Goal: Check status: Check status

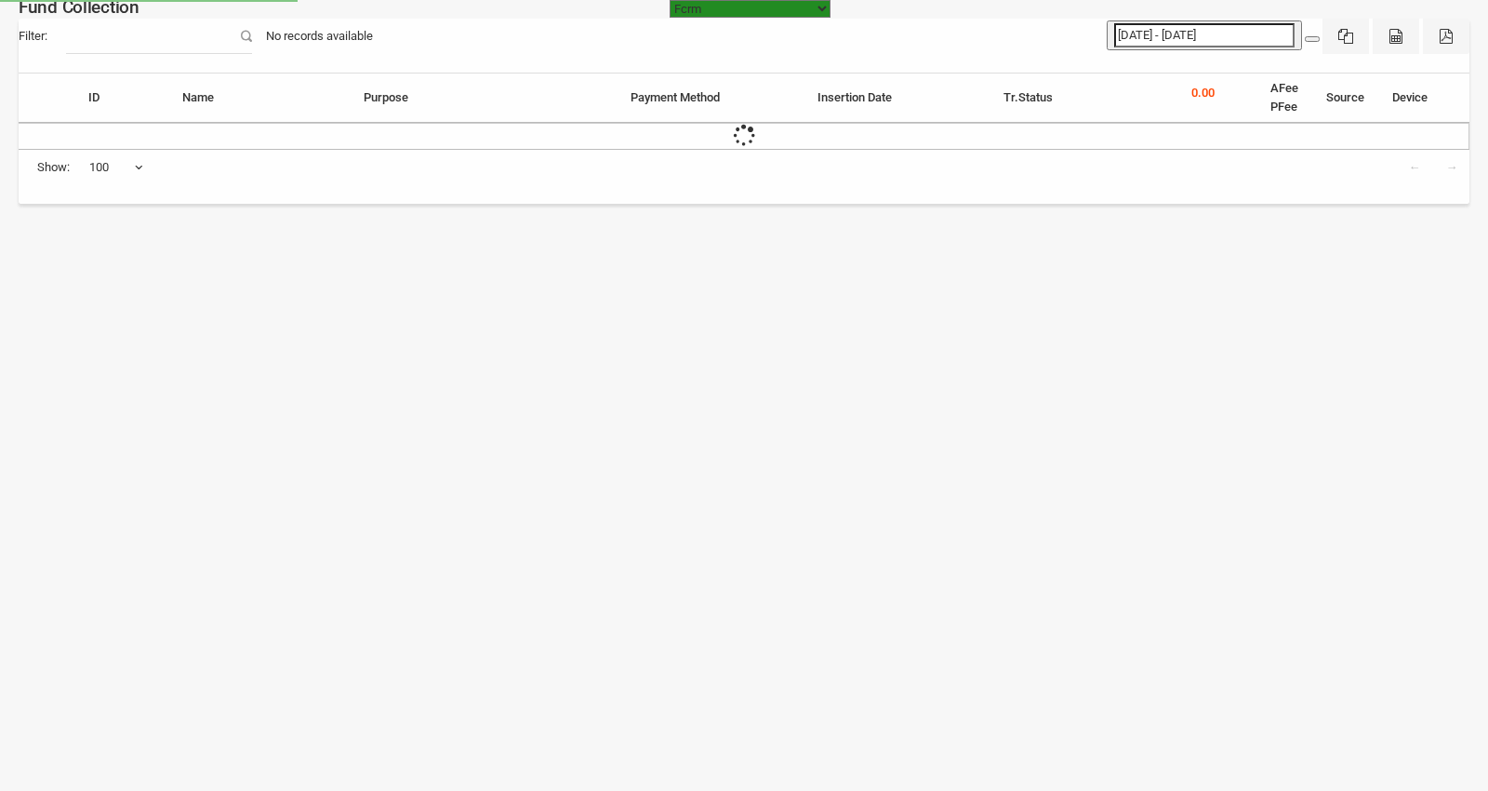
select select "100"
type input "[DATE] - [DATE]"
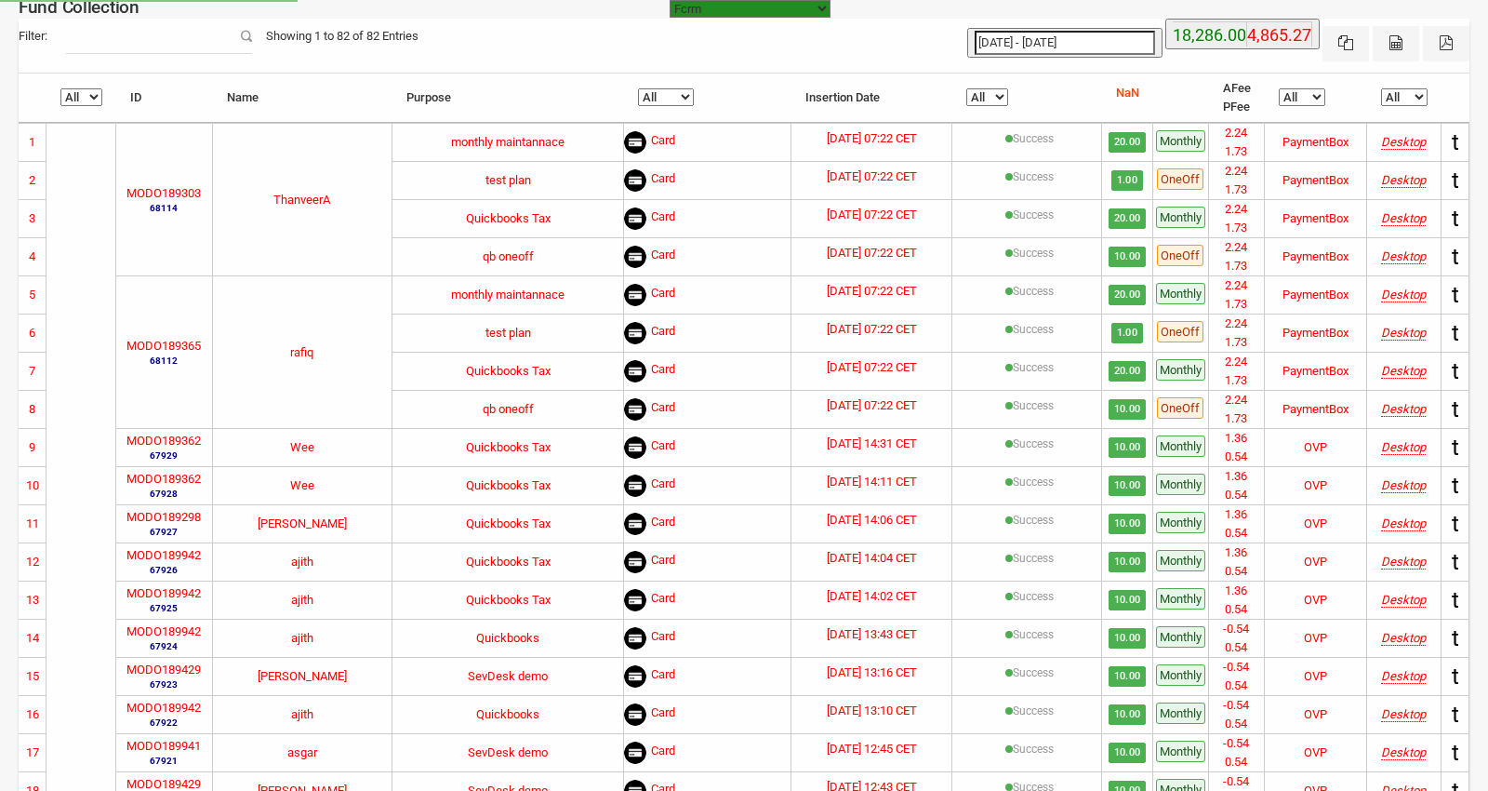
select select "https://subscription.myfundbox.com"
select select "100"
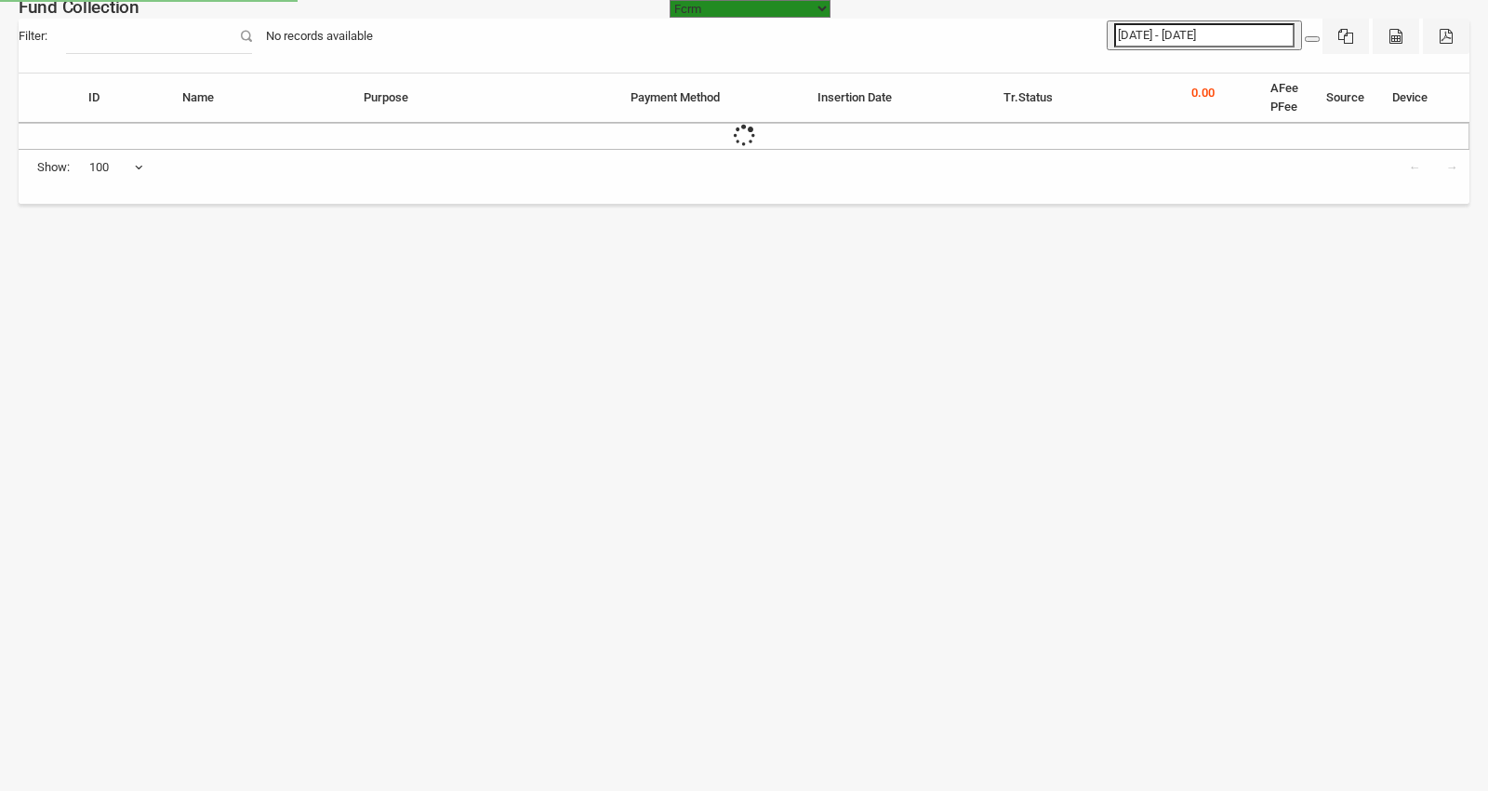
select select "[URL][DOMAIN_NAME]"
select select "100"
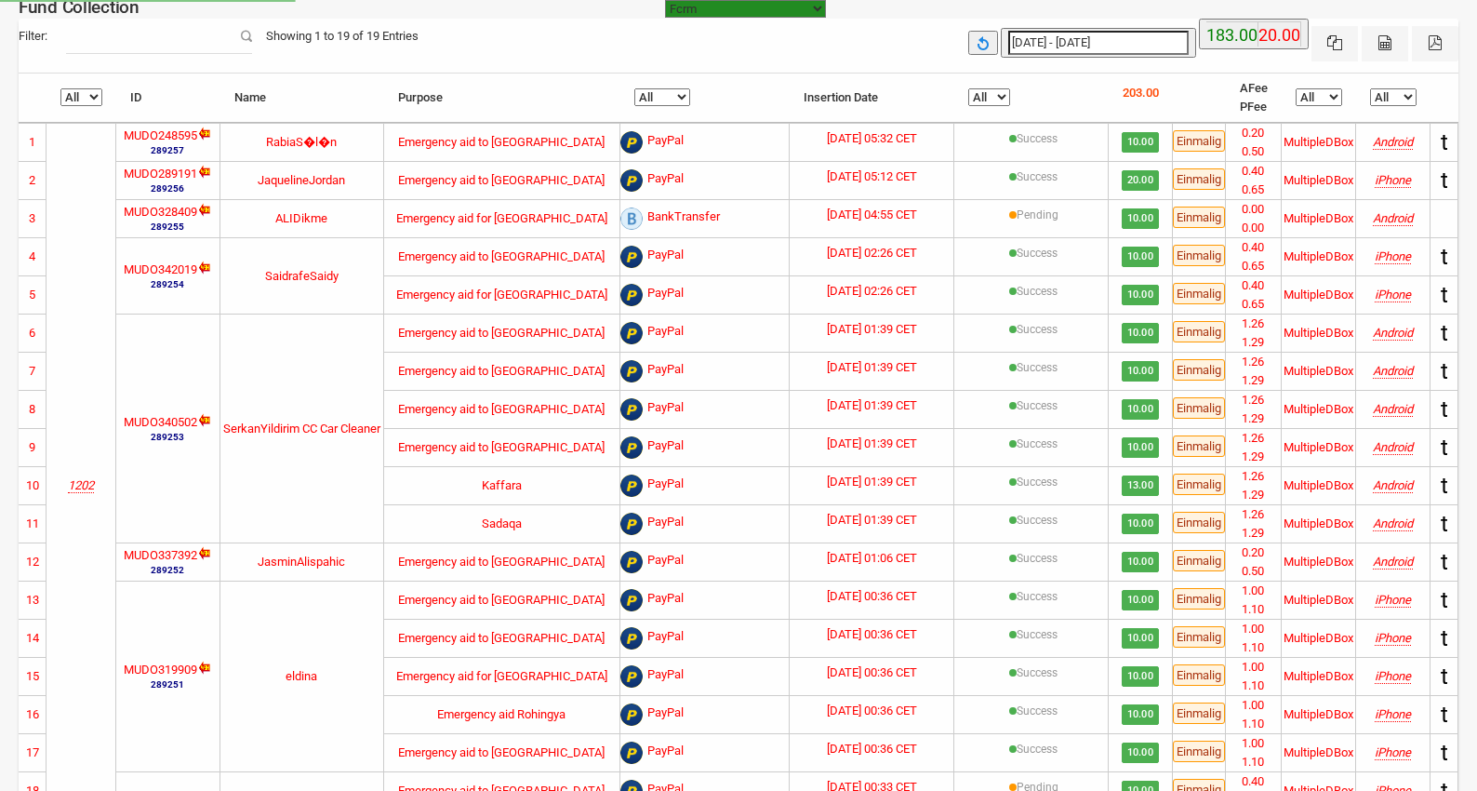
select select "100"
click at [968, 61] on div "25-09-2025 - 25-09-2025 183.00 20.00" at bounding box center [1213, 40] width 490 height 43
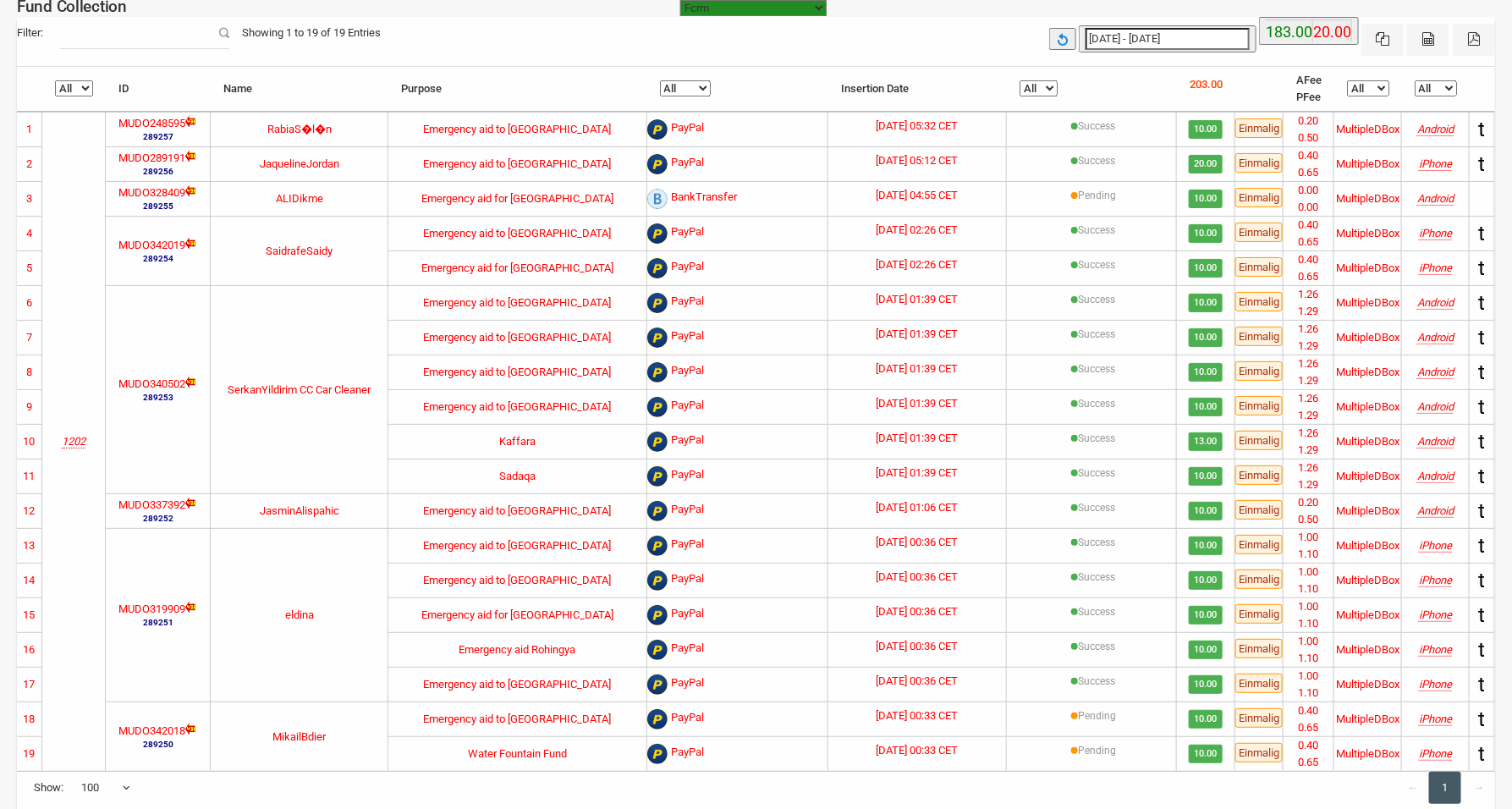
click at [229, 32] on div "Filter:" at bounding box center [123, 33] width 212 height 32
click at [113, 46] on div "Fund Collection" at bounding box center [72, 19] width 110 height 55
type input "25-09-2025"
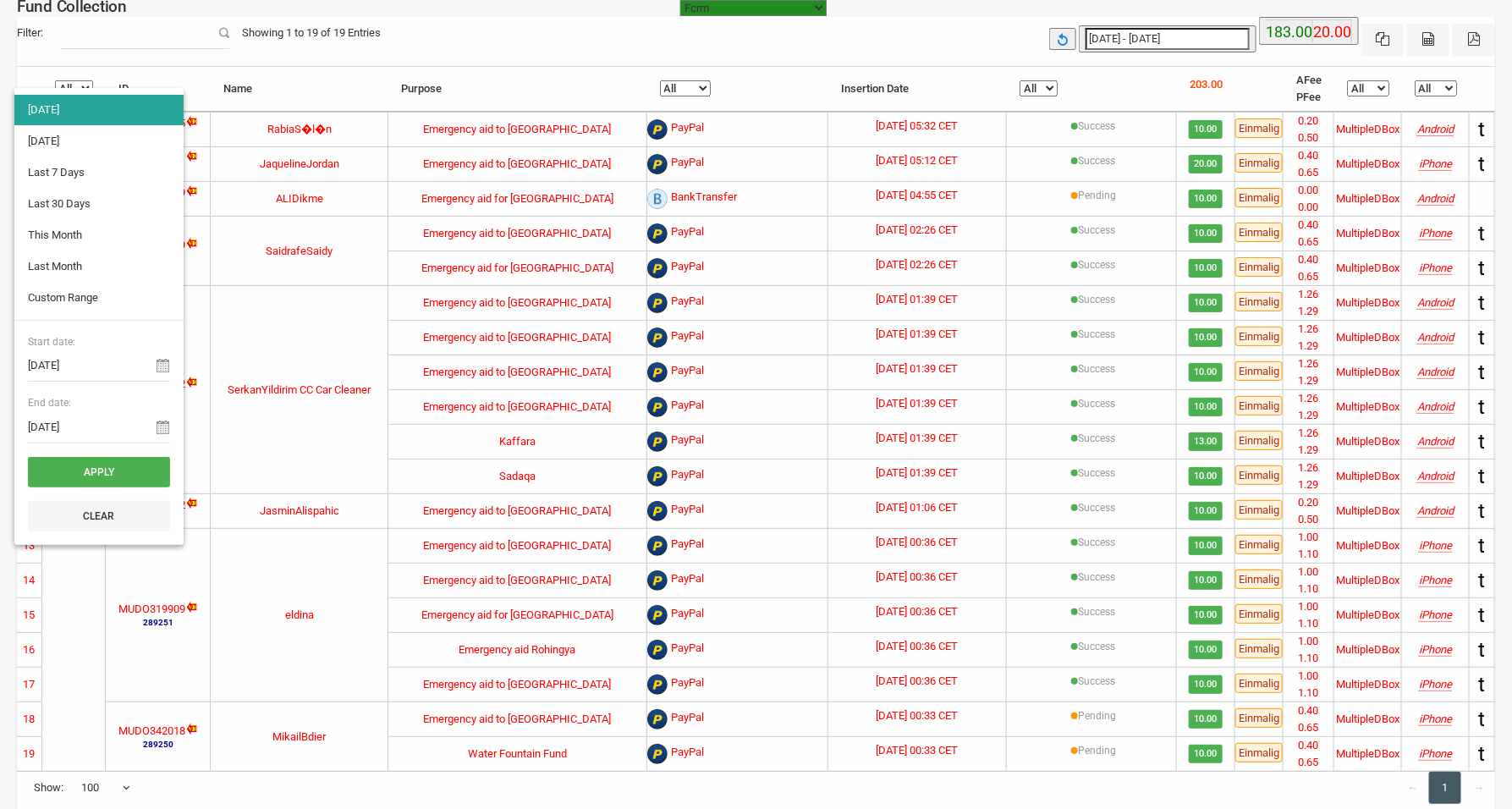
click at [1085, 50] on input "[DATE] - [DATE]" at bounding box center [1167, 39] width 164 height 22
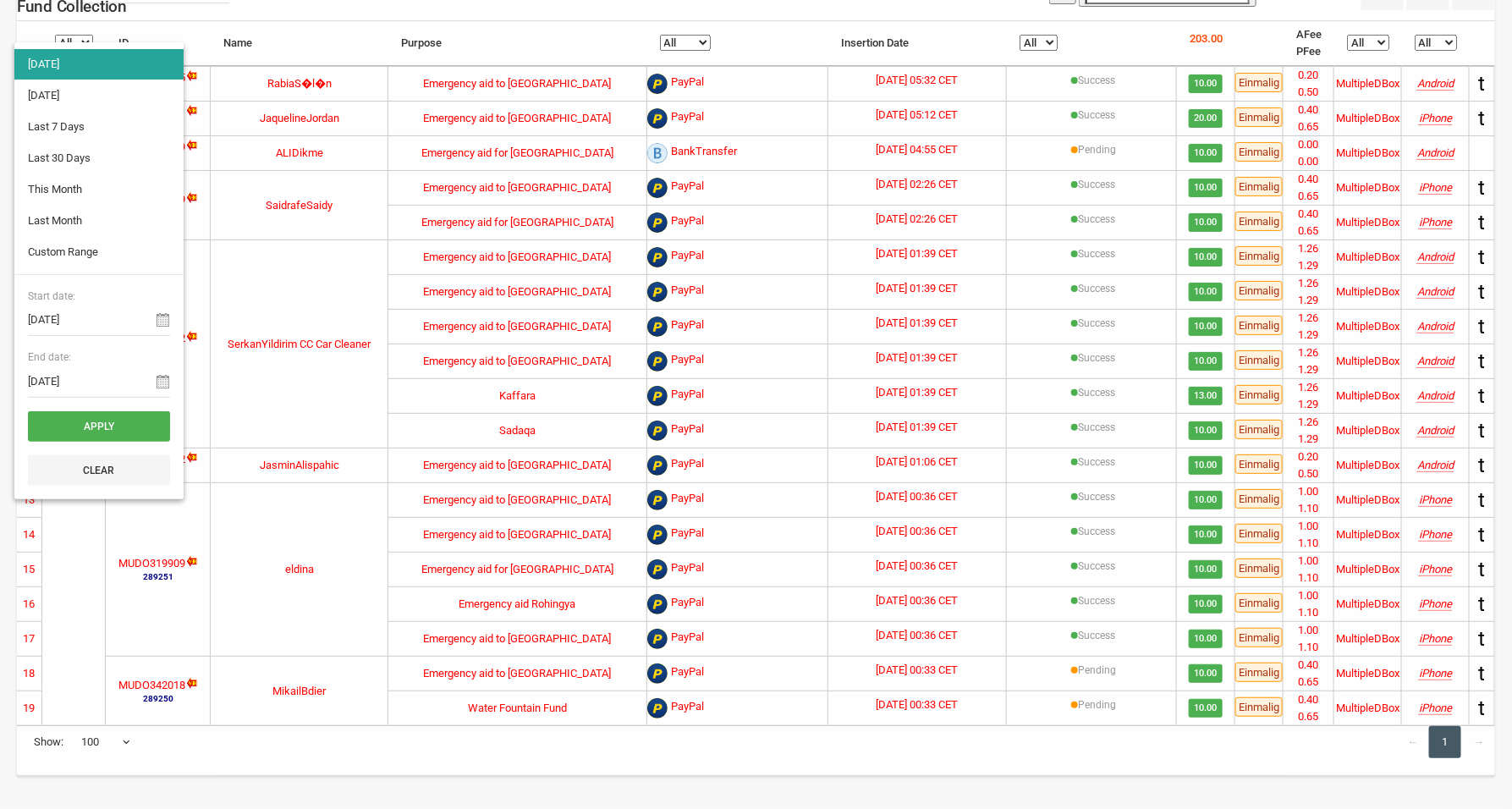
type input "01-09-2025"
type input "30-09-2025"
type input "01-08-2025"
type input "31-08-2025"
type input "25-09-2025"
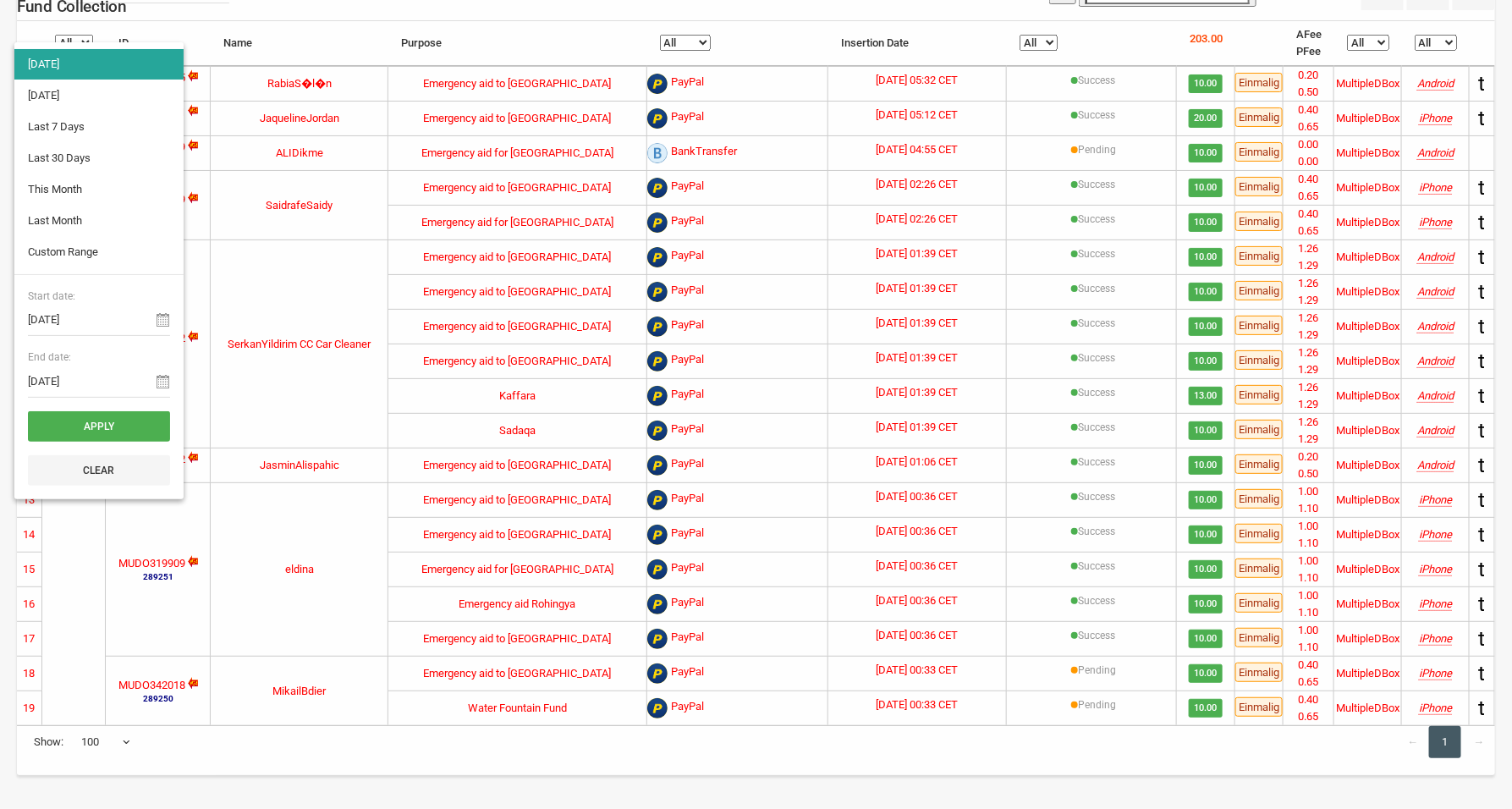
type input "25-09-2025"
click at [52, 268] on li "Custom Range" at bounding box center [99, 251] width 169 height 30
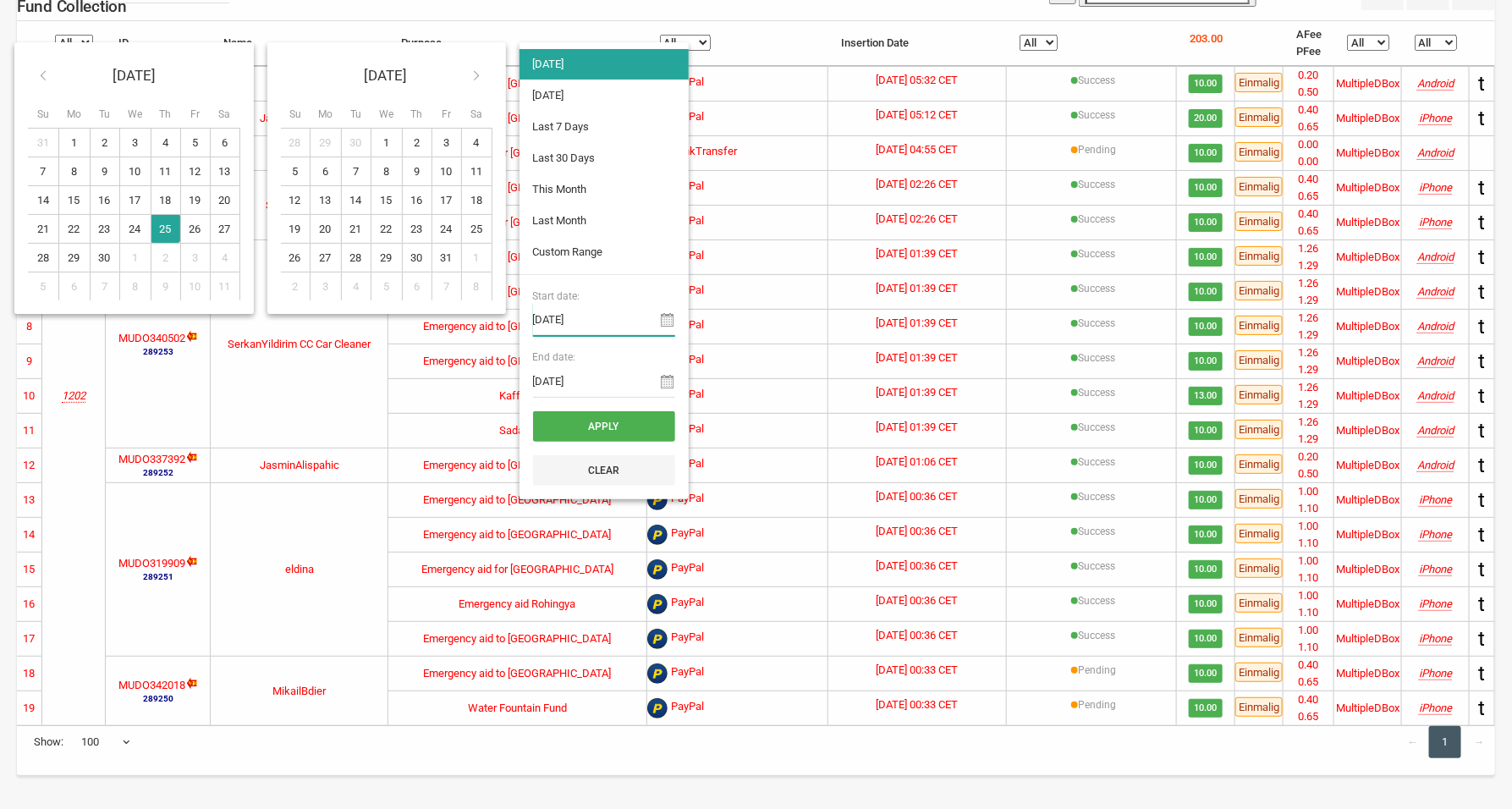
click at [533, 336] on input "25-09-2025" at bounding box center [604, 319] width 142 height 32
click at [661, 327] on icon at bounding box center [668, 319] width 14 height 14
click at [533, 336] on input "25-09-2025" at bounding box center [604, 319] width 142 height 32
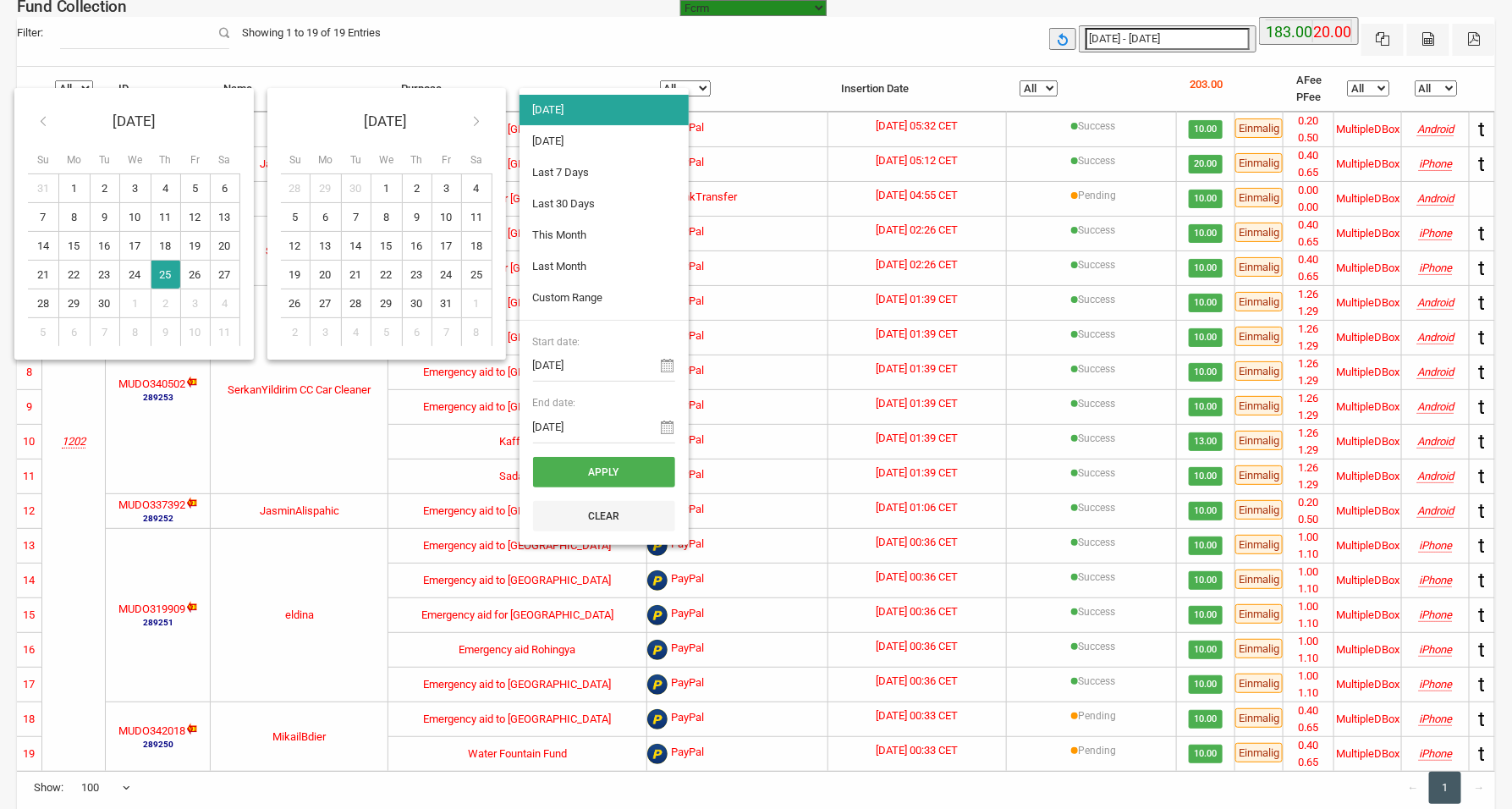
type input "07-10-2025"
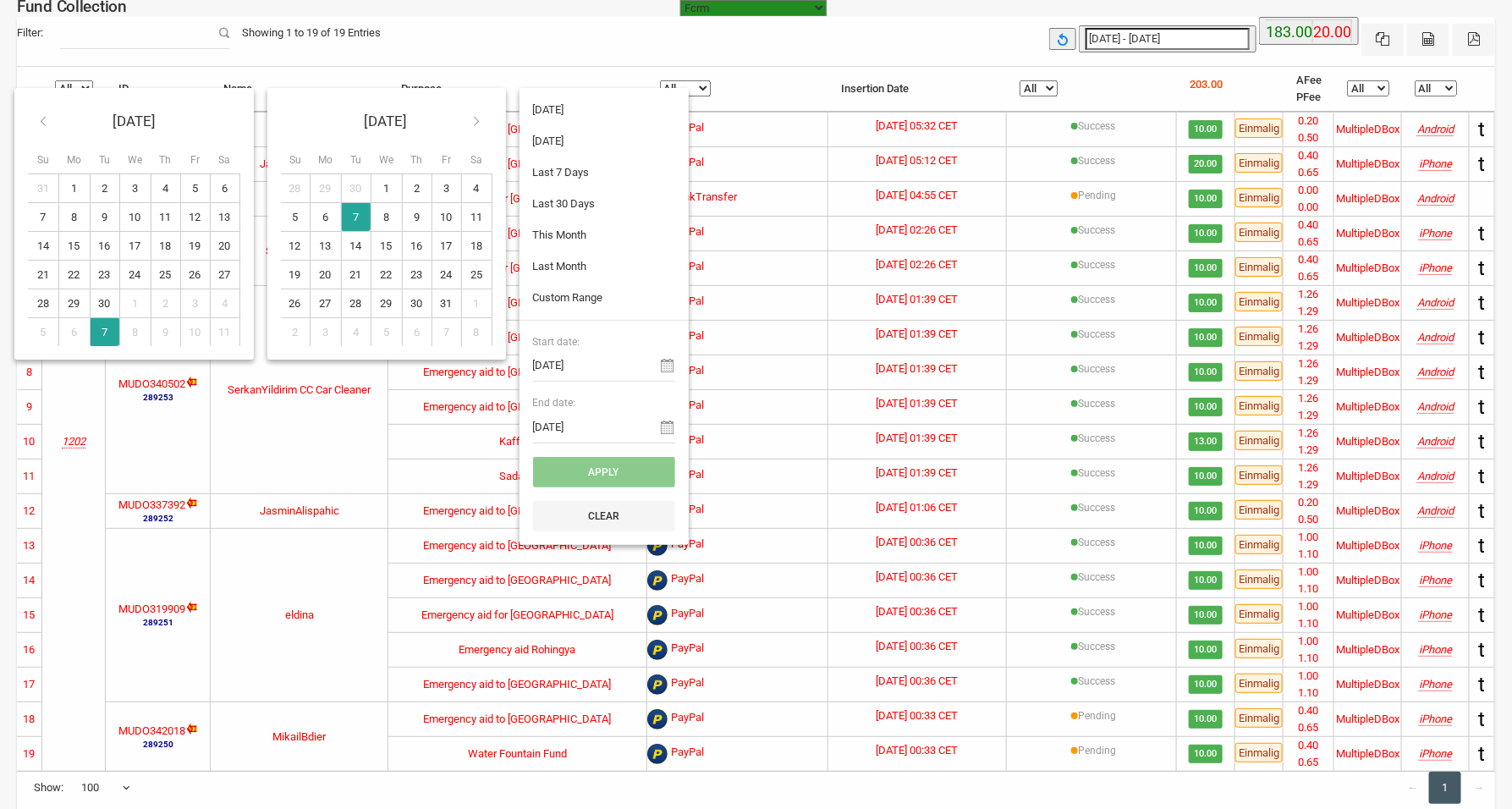
type input "15-10-2025"
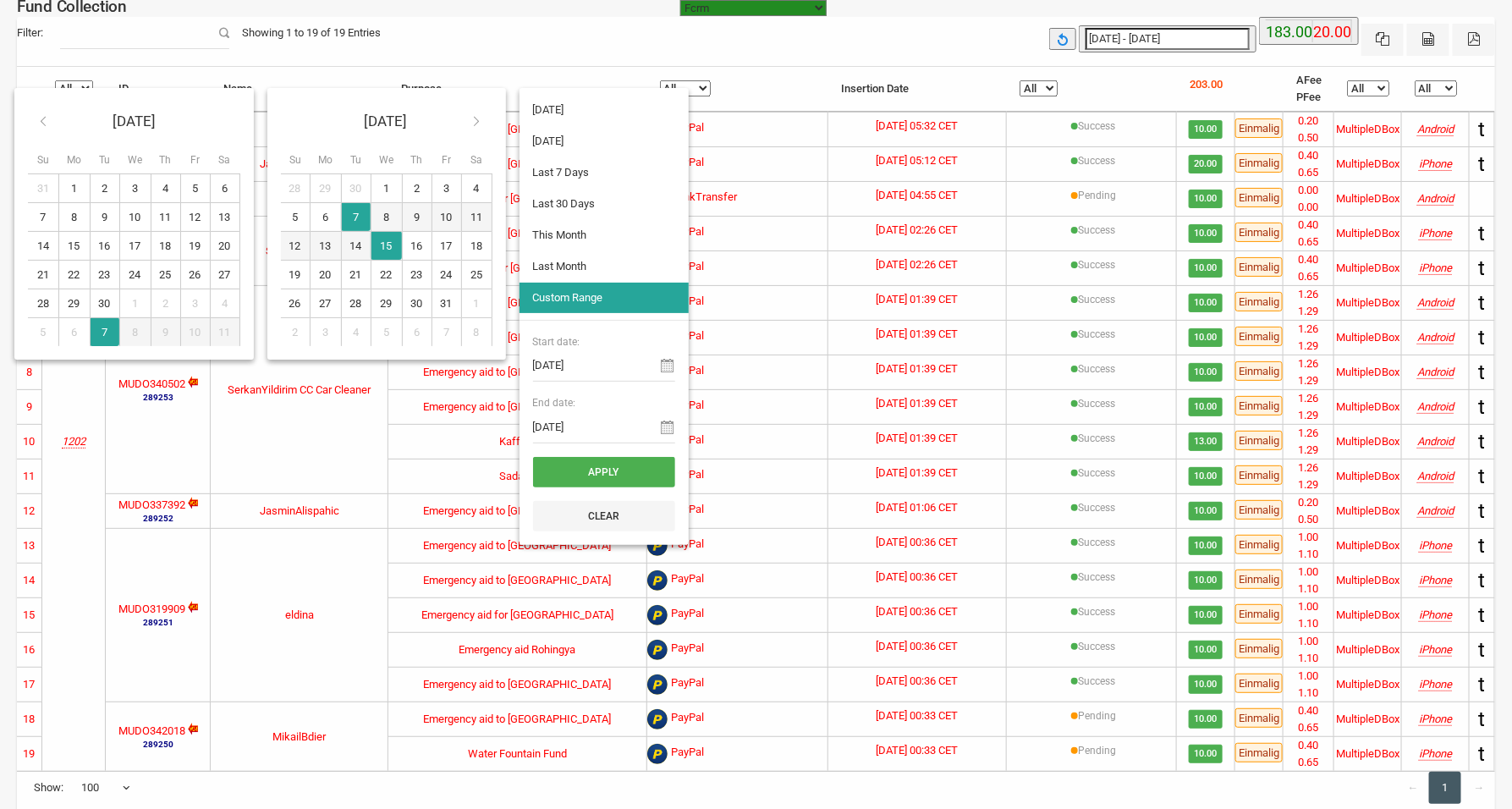
type input "07-10-2025"
type input "07-10-2025 - 15-10-2025"
click at [1049, 56] on div "07-10-2025 - 15-10-2025 183.00 20.00" at bounding box center [1272, 36] width 446 height 39
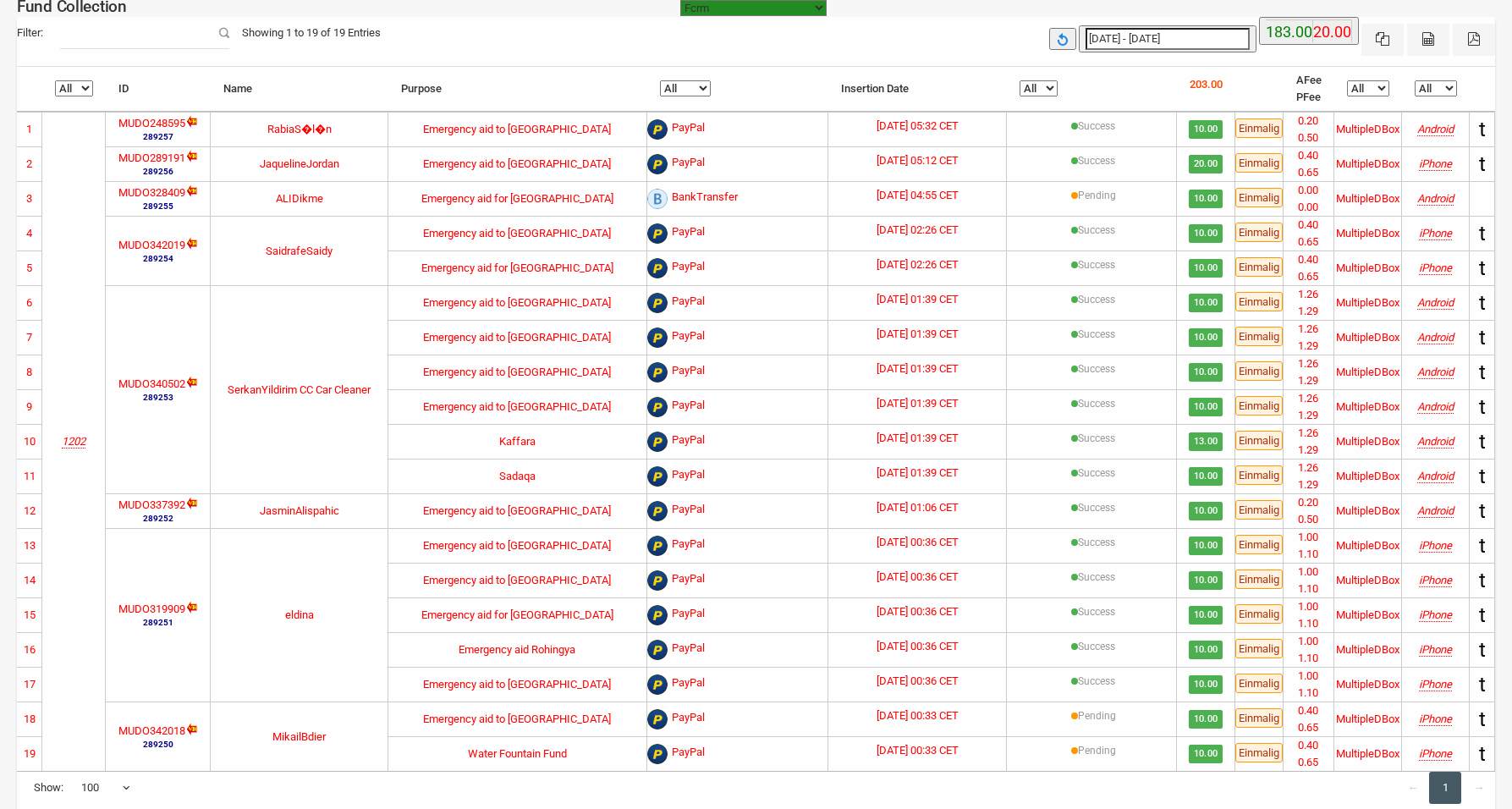
select select "100"
